Goal: Contribute content

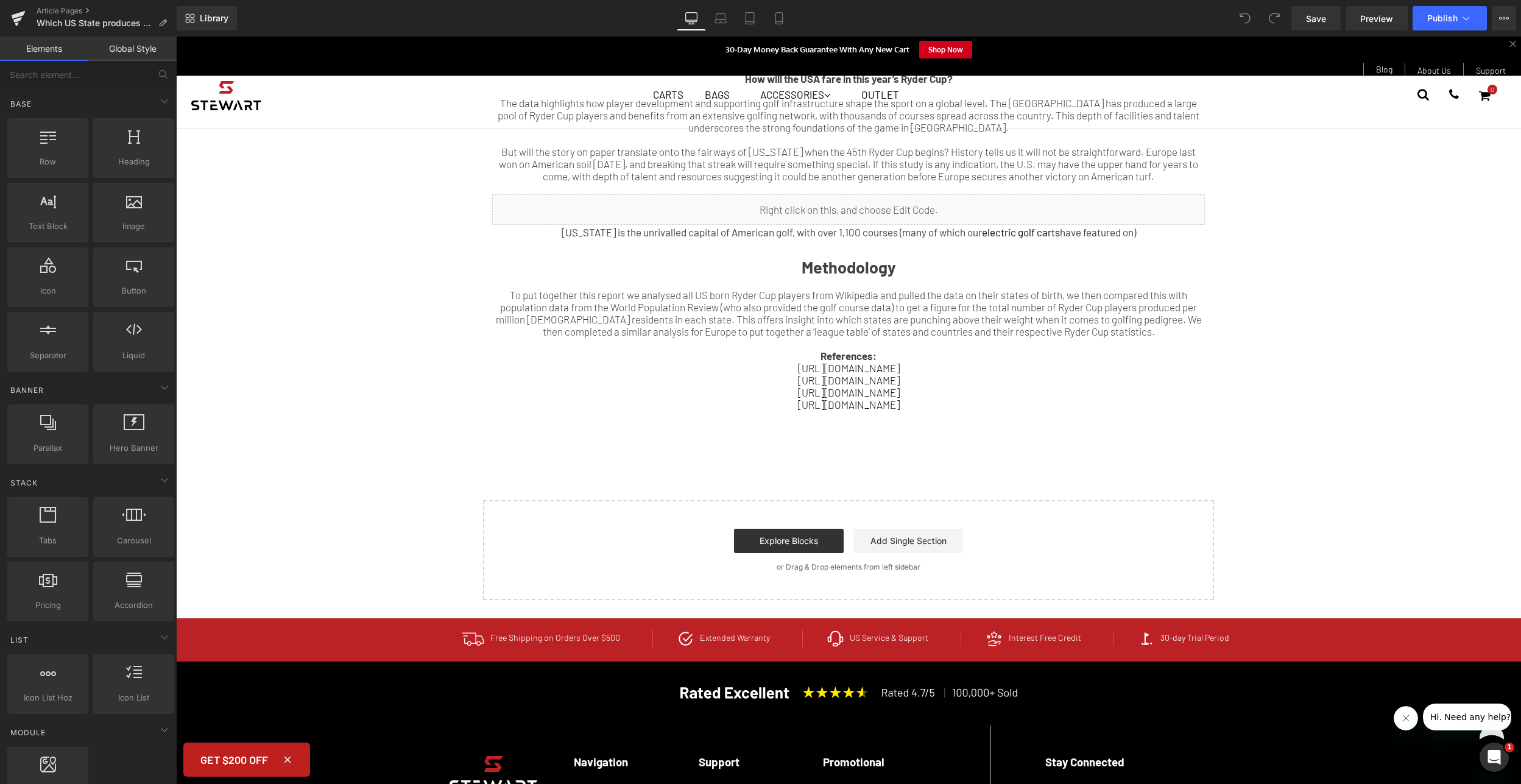
scroll to position [768, 0]
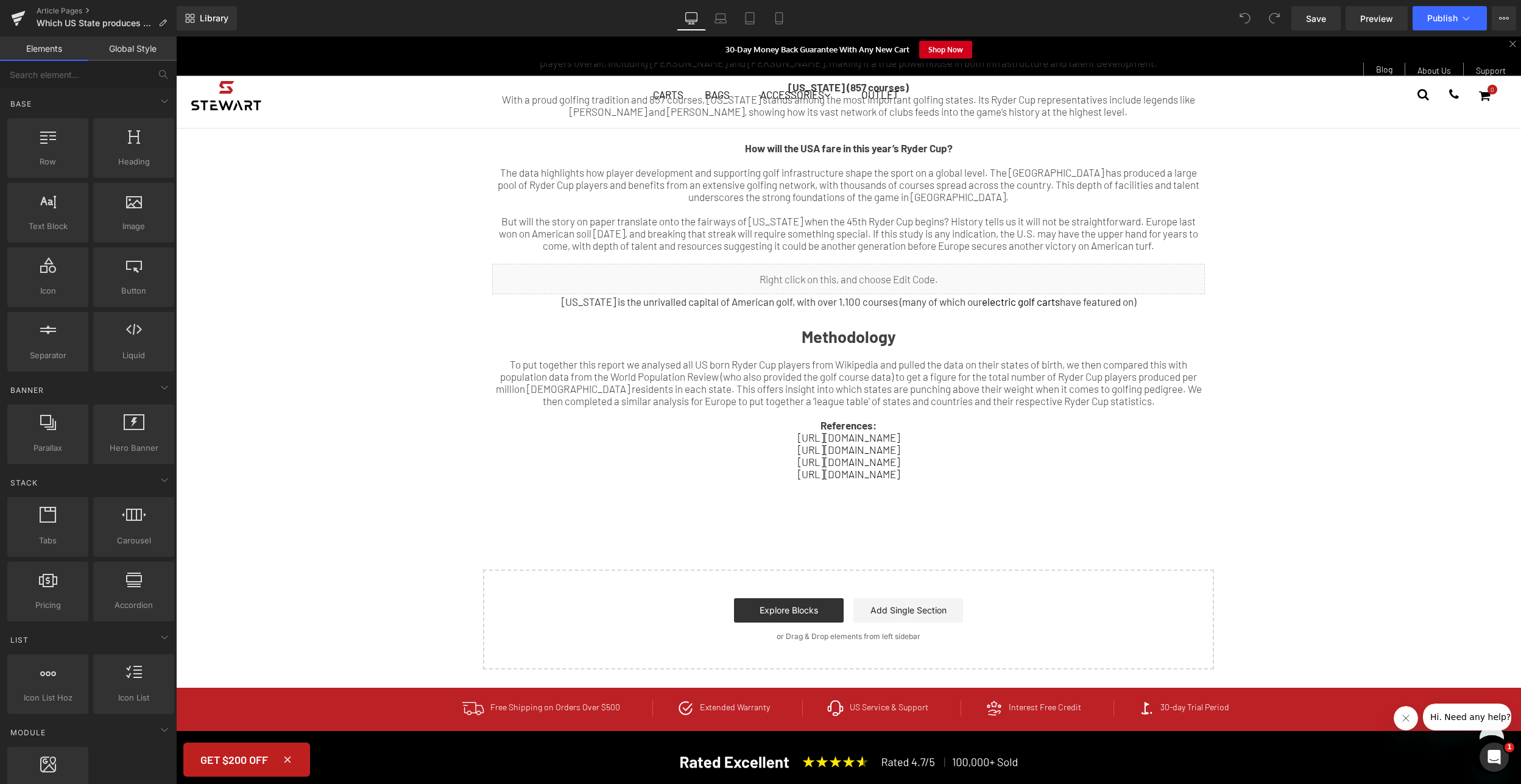
click at [792, 295] on div "Which US state has the most golf courses? [US_STATE] (1,154 courses) [US_STATE]…" at bounding box center [849, 124] width 731 height 370
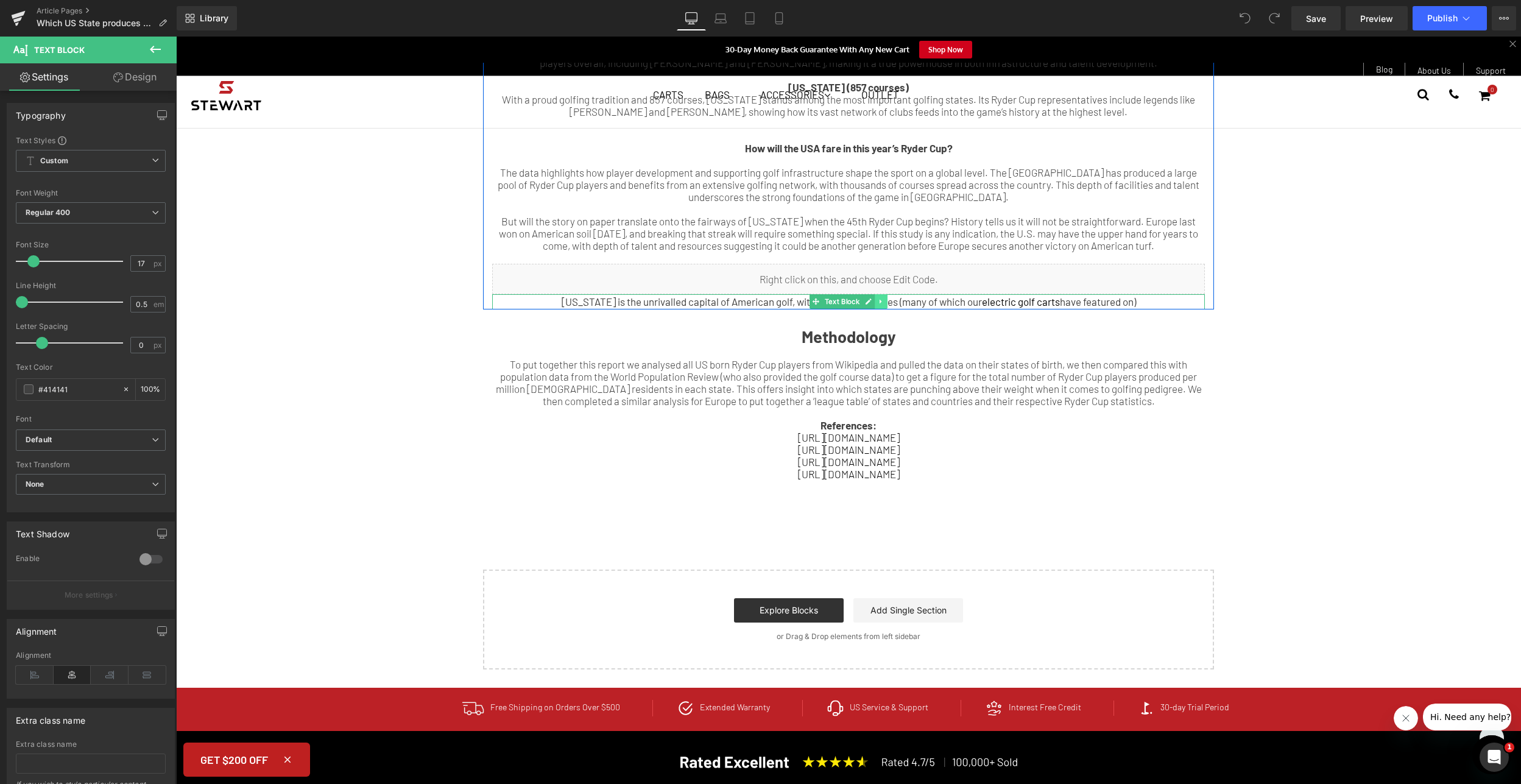
click at [878, 298] on icon at bounding box center [881, 301] width 7 height 7
click at [884, 298] on icon at bounding box center [887, 301] width 7 height 7
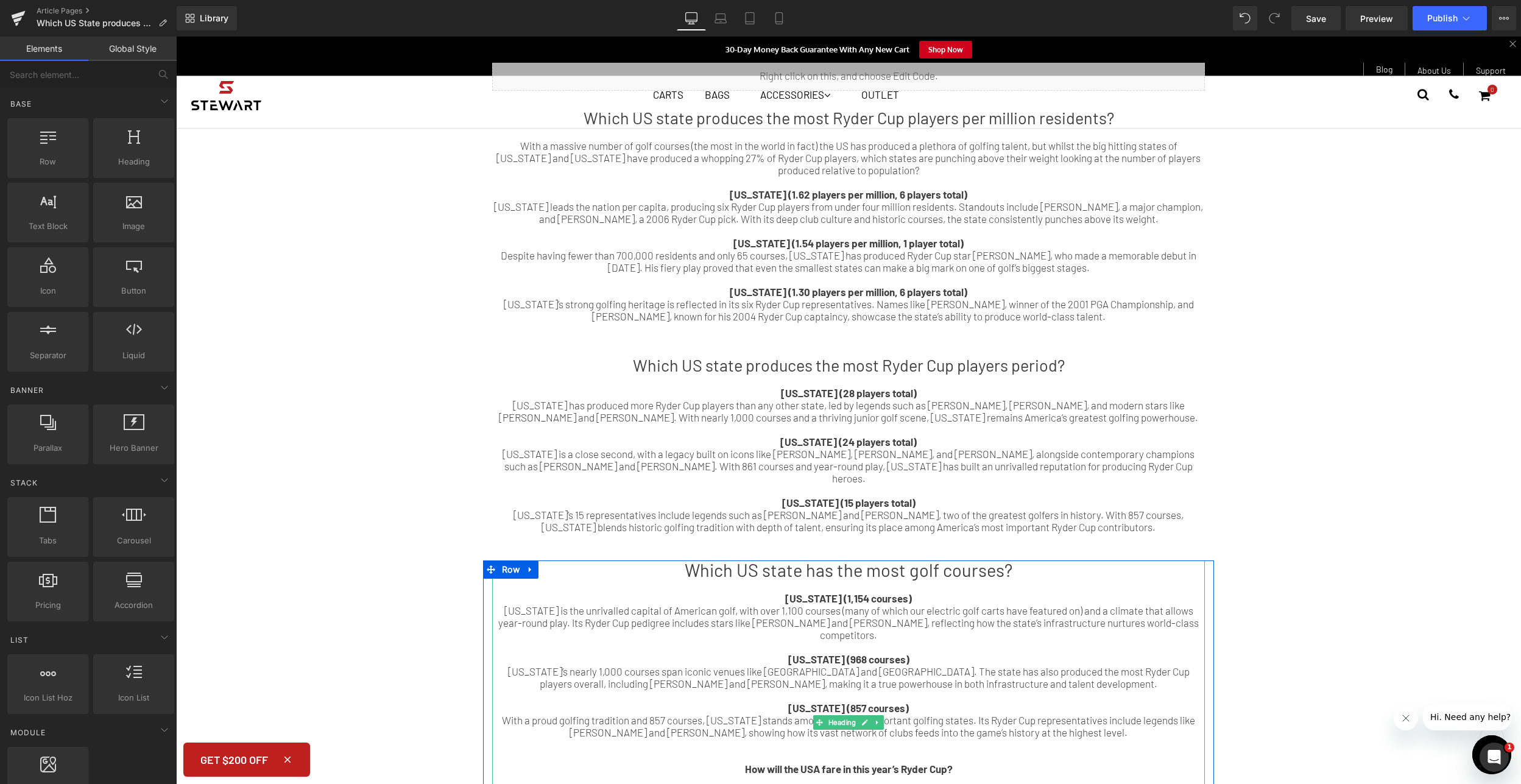
scroll to position [148, 0]
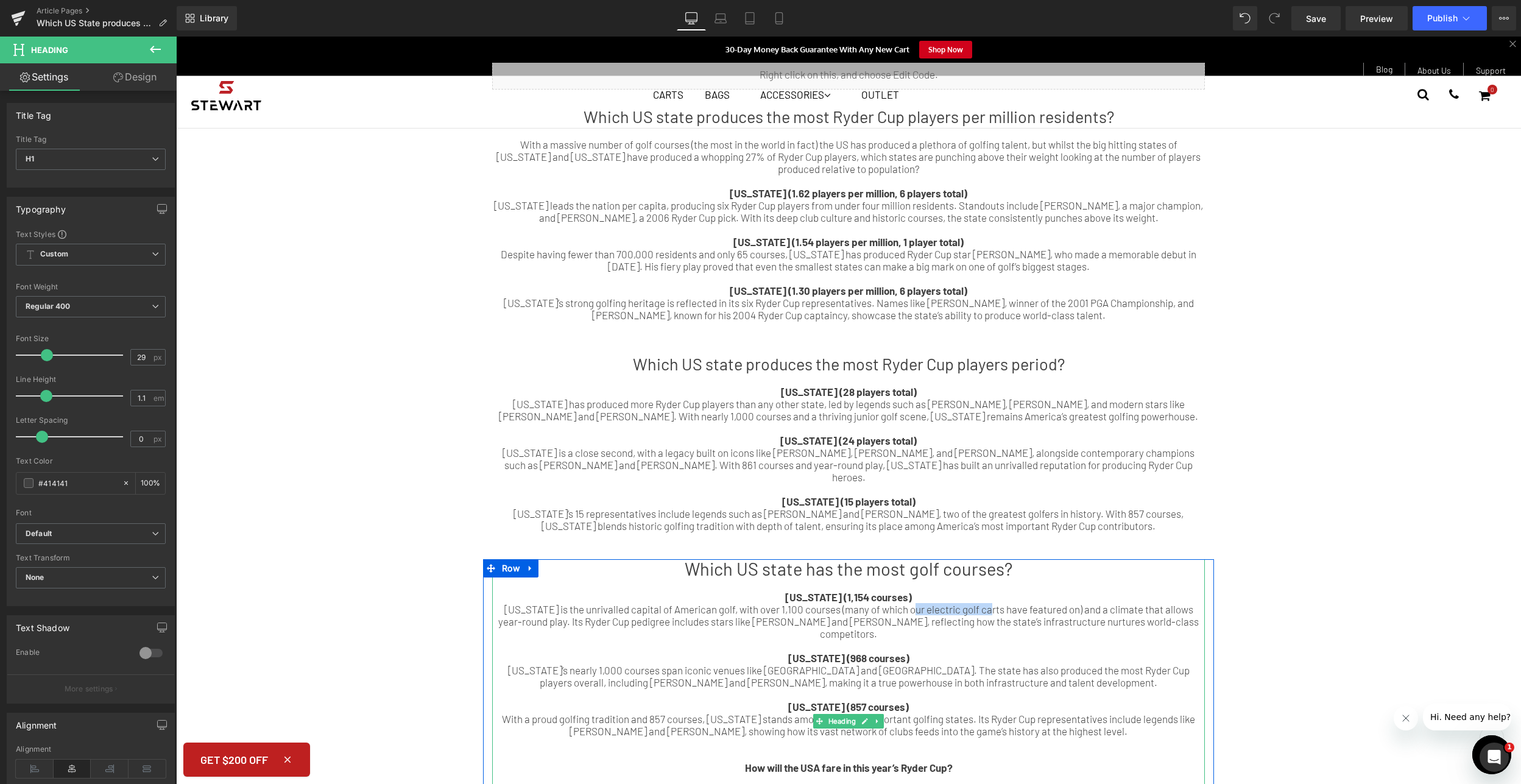
drag, startPoint x: 900, startPoint y: 600, endPoint x: 977, endPoint y: 596, distance: 77.1
click at [977, 603] on div "[US_STATE] is the unrivalled capital of American golf, with over 1,100 courses …" at bounding box center [848, 621] width 712 height 37
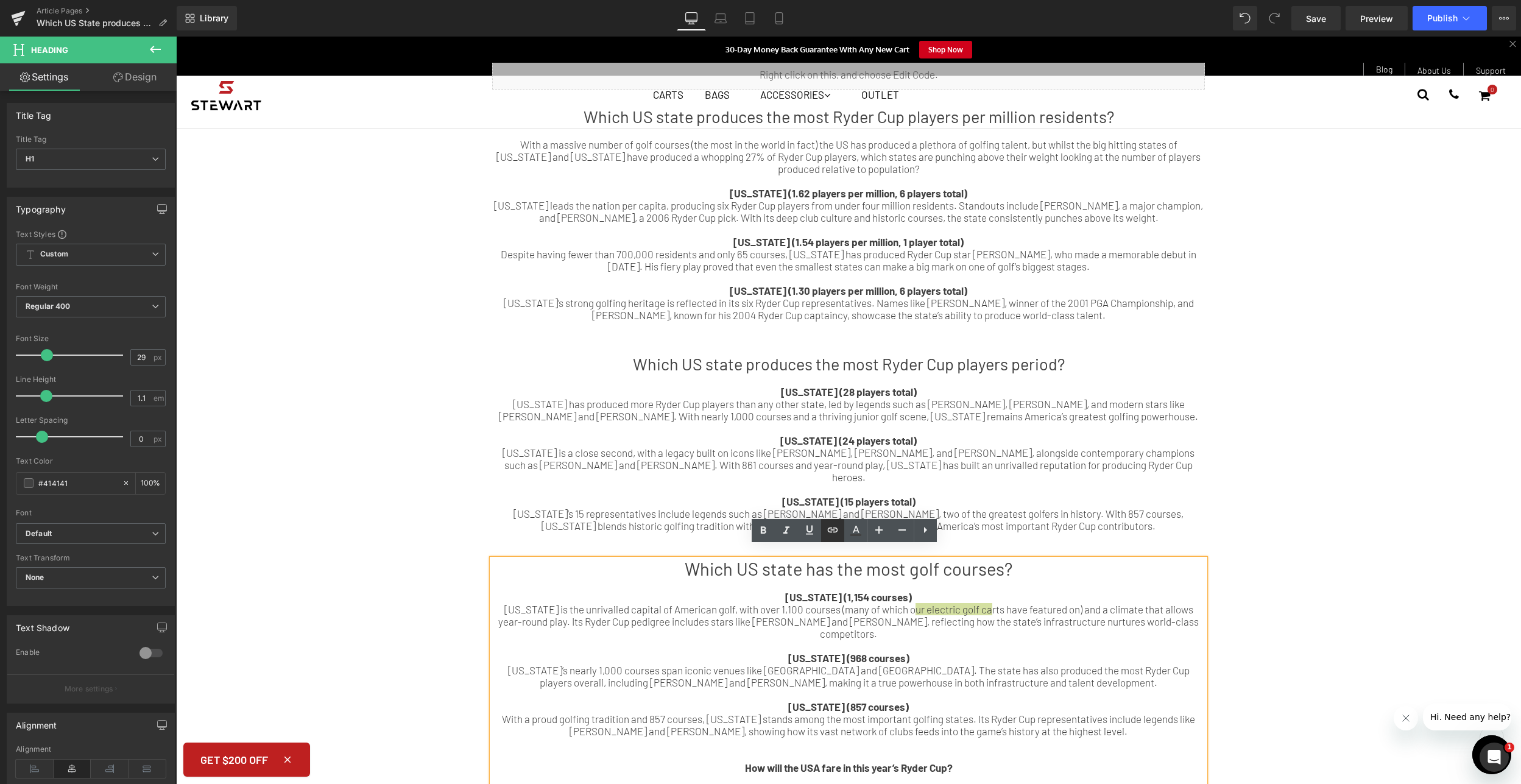
click at [839, 530] on icon at bounding box center [833, 530] width 14 height 14
click at [959, 629] on input "text" at bounding box center [971, 623] width 188 height 30
paste input "[URL][DOMAIN_NAME]"
type input "[URL][DOMAIN_NAME]"
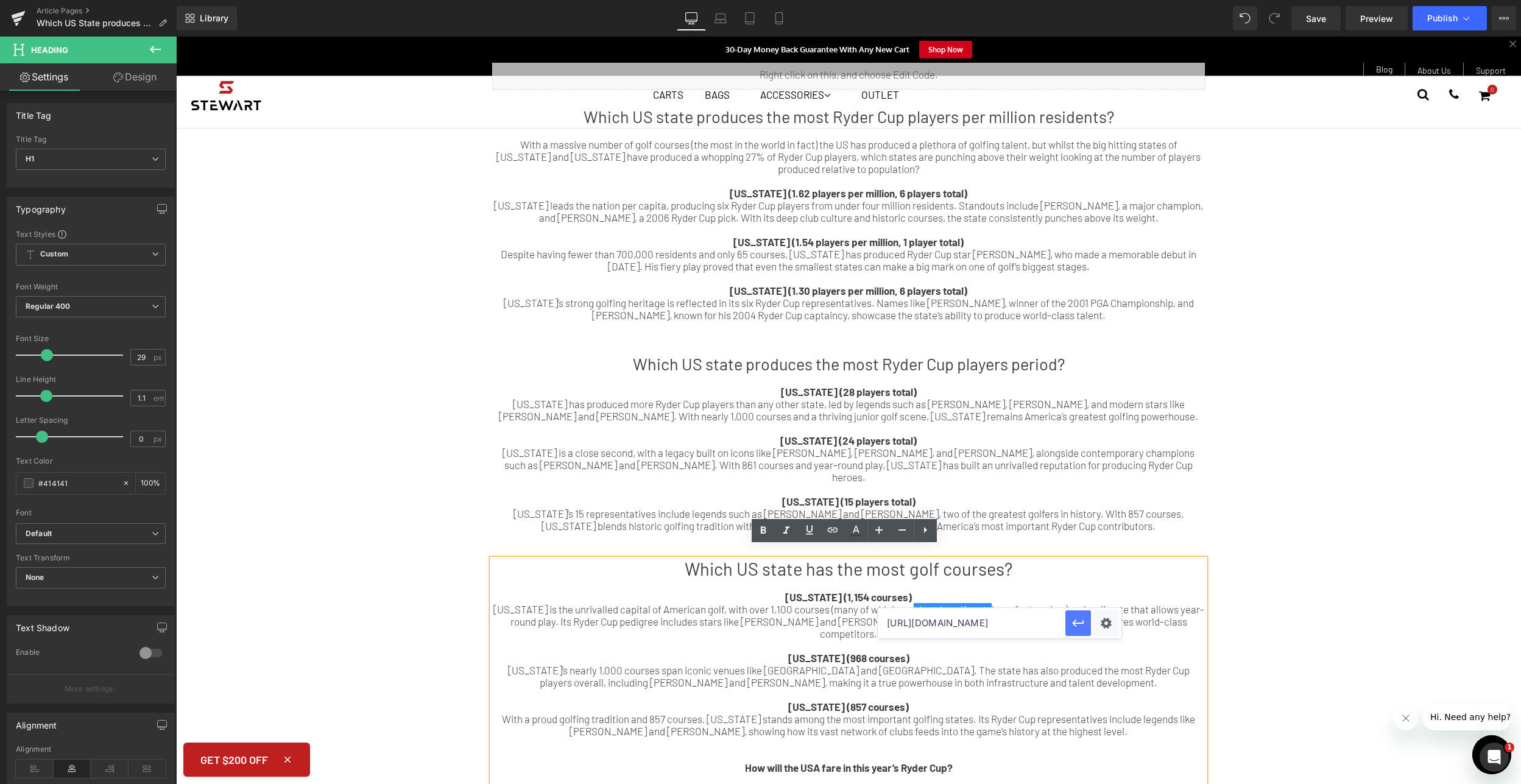
click at [1071, 621] on icon "button" at bounding box center [1078, 623] width 14 height 14
click at [1069, 621] on div "[US_STATE] is the unrivalled capital of American golf, with over 1,100 courses …" at bounding box center [848, 621] width 712 height 37
click at [1454, 16] on span "Publish" at bounding box center [1443, 18] width 30 height 10
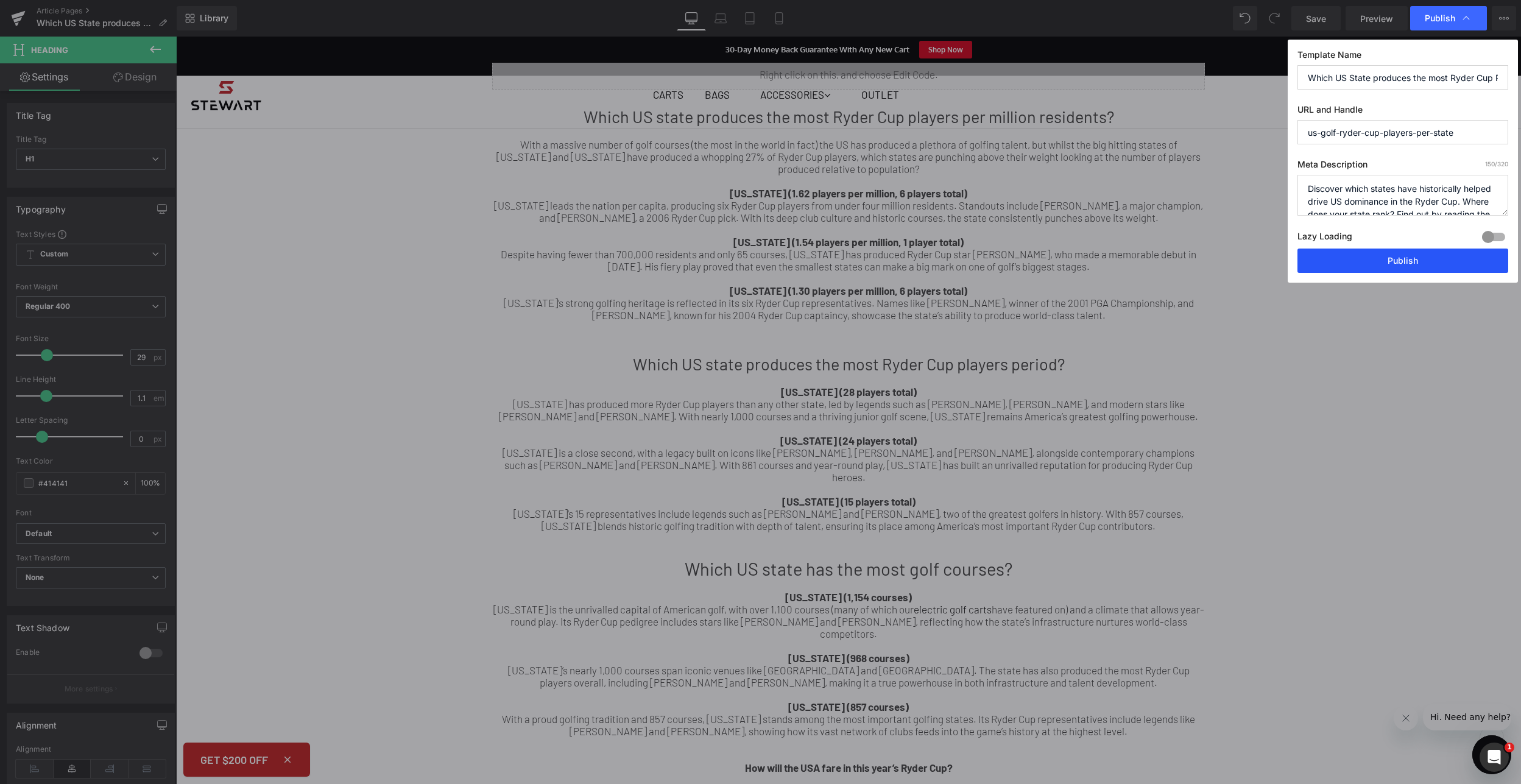
click at [1415, 263] on button "Publish" at bounding box center [1402, 260] width 211 height 24
